Goal: Task Accomplishment & Management: Manage account settings

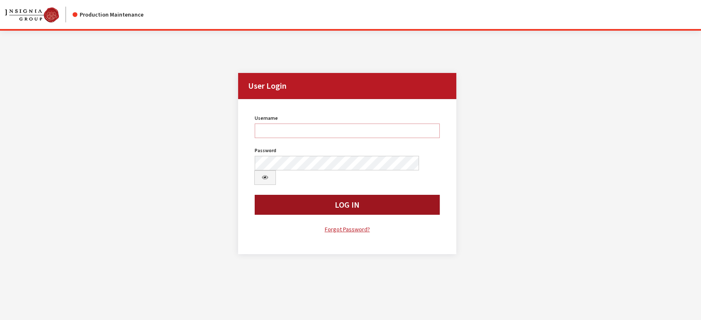
type input "jludwig"
click at [323, 195] on button "Log In" at bounding box center [347, 205] width 185 height 20
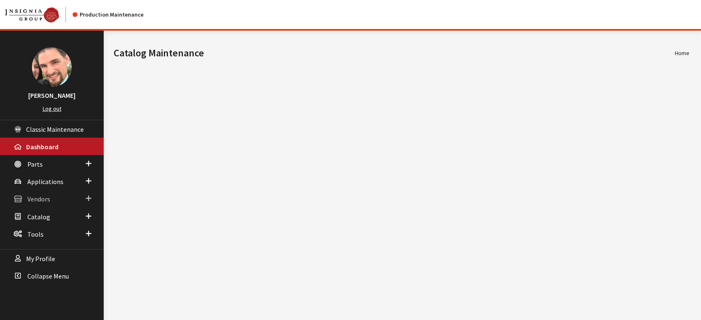
click at [56, 200] on link "Vendors" at bounding box center [52, 198] width 104 height 17
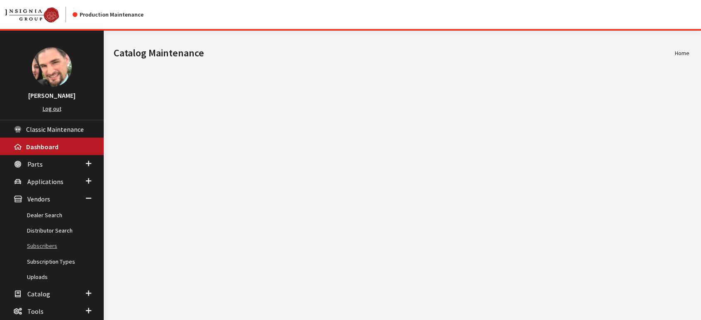
click at [38, 244] on link "Subscribers" at bounding box center [52, 246] width 104 height 15
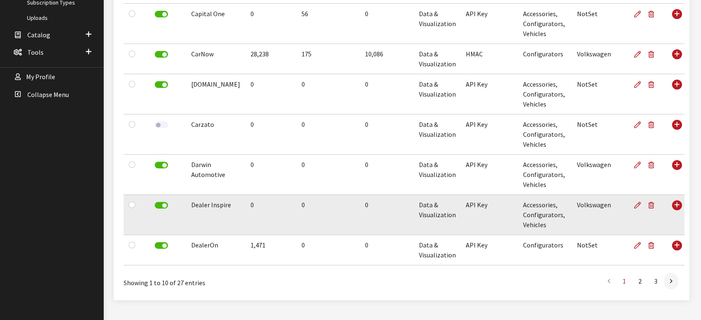
scroll to position [273, 0]
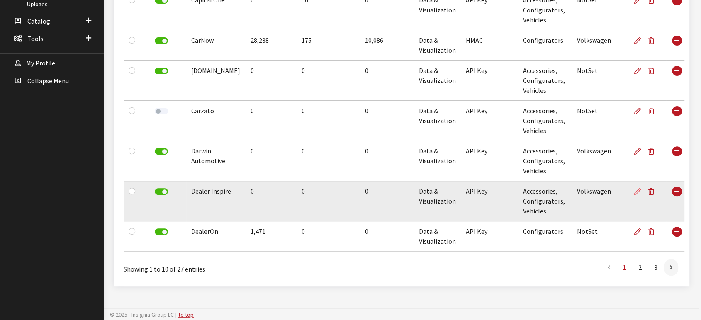
click at [634, 191] on icon at bounding box center [637, 192] width 7 height 7
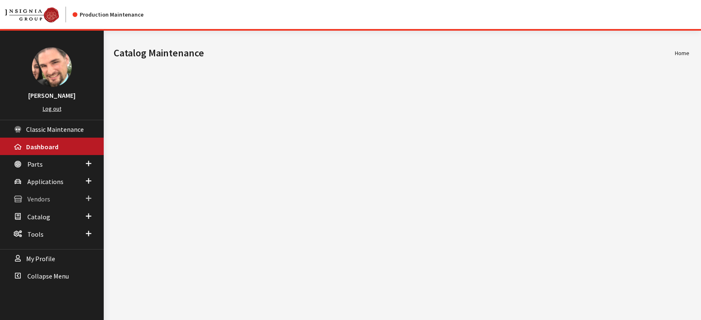
click at [39, 192] on link "Vendors" at bounding box center [52, 198] width 104 height 17
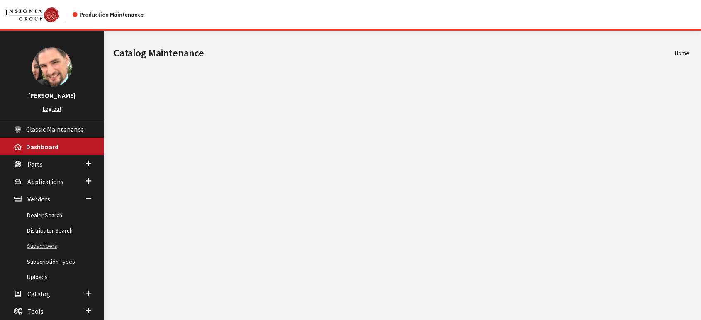
click at [34, 248] on link "Subscribers" at bounding box center [52, 246] width 104 height 15
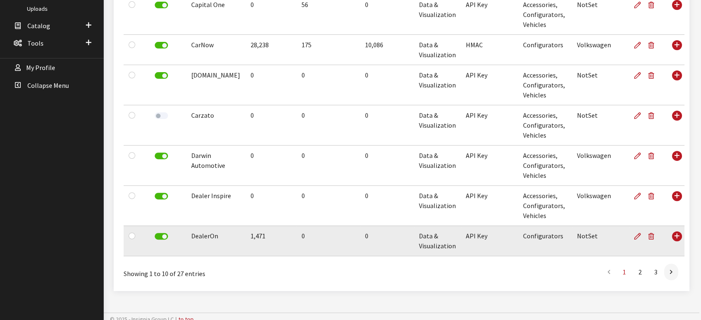
scroll to position [273, 0]
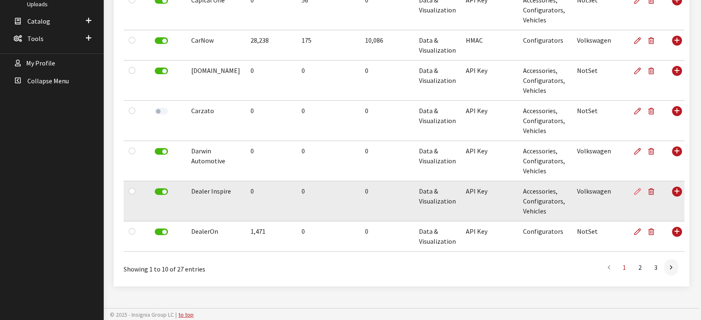
click at [634, 194] on icon at bounding box center [637, 192] width 7 height 7
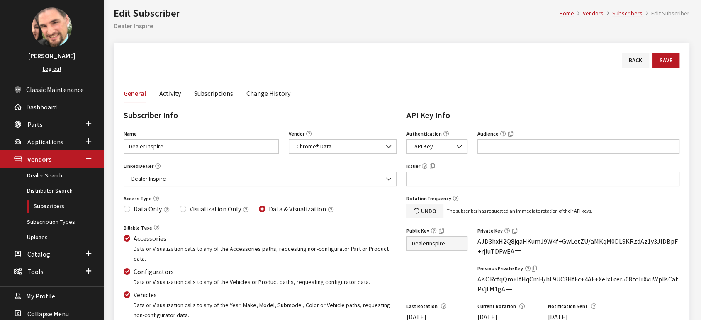
scroll to position [38, 0]
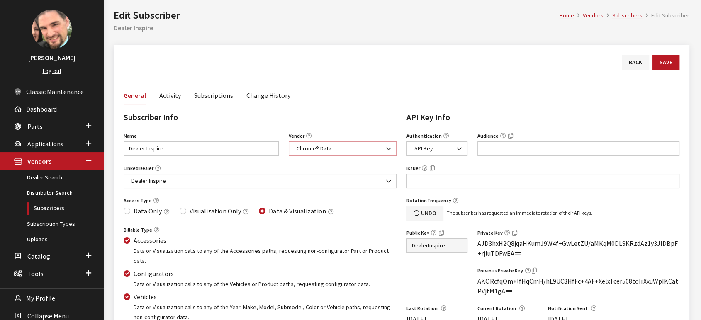
click at [386, 145] on b at bounding box center [386, 145] width 0 height 0
click at [348, 72] on div "Back Save" at bounding box center [402, 70] width 566 height 31
click at [177, 93] on link "Activity" at bounding box center [170, 94] width 22 height 17
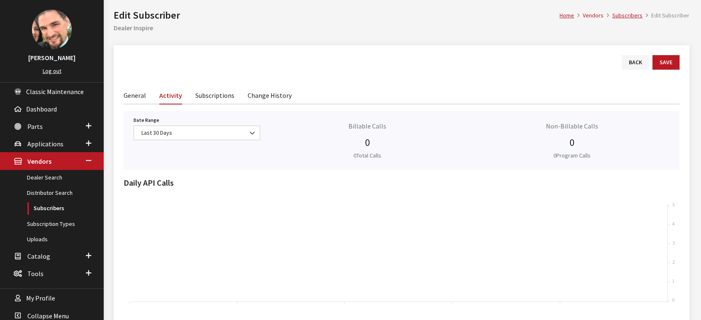
click at [226, 98] on link "Subscriptions" at bounding box center [214, 94] width 39 height 17
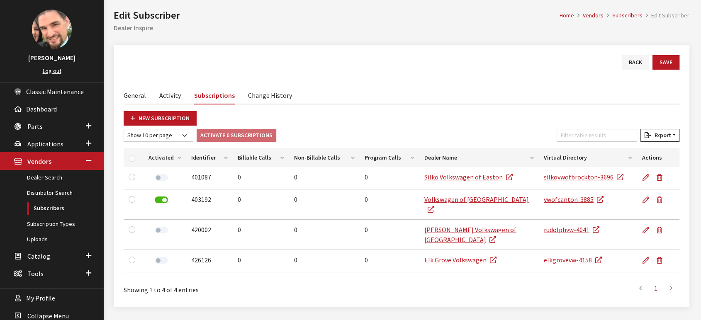
click at [136, 98] on link "General" at bounding box center [135, 94] width 22 height 17
